Goal: Entertainment & Leisure: Consume media (video, audio)

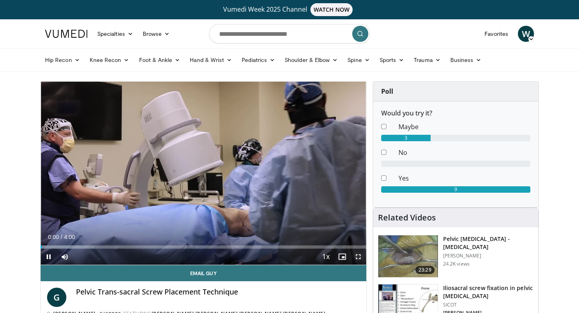
click at [357, 258] on span "Video Player" at bounding box center [358, 256] width 16 height 16
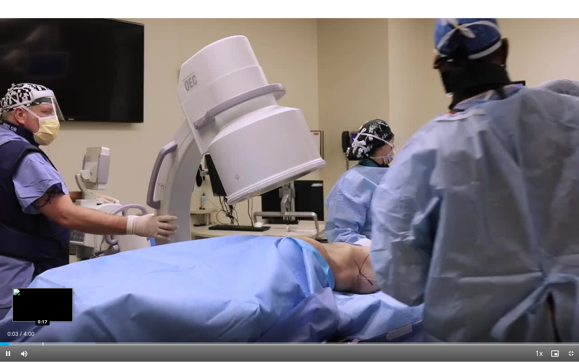
click at [43, 312] on div "Loaded : 16.47% 0:03 0:17" at bounding box center [289, 342] width 579 height 8
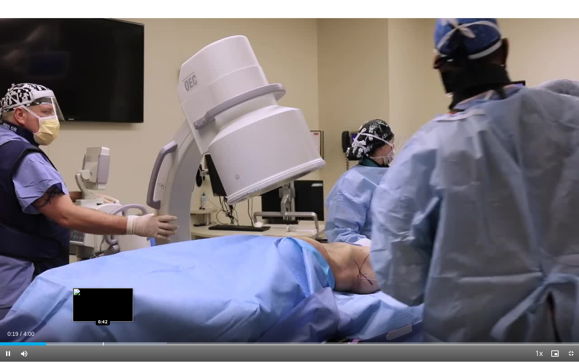
click at [103, 312] on div "Progress Bar" at bounding box center [103, 343] width 1 height 3
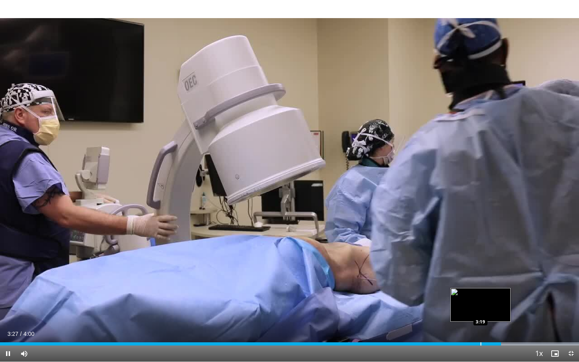
click at [480, 312] on div "Progress Bar" at bounding box center [480, 343] width 1 height 3
click at [472, 312] on div "Progress Bar" at bounding box center [472, 343] width 1 height 3
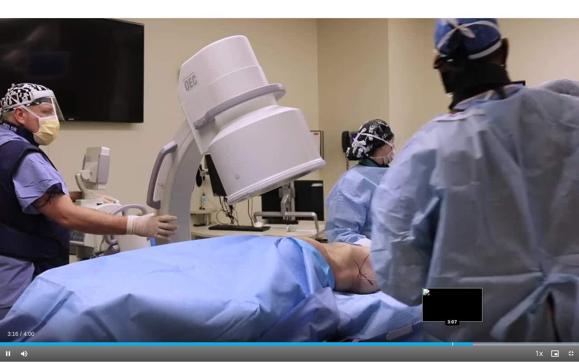
click at [452, 312] on div "Progress Bar" at bounding box center [452, 343] width 1 height 3
